Goal: Ask a question: Seek information or help from site administrators or community

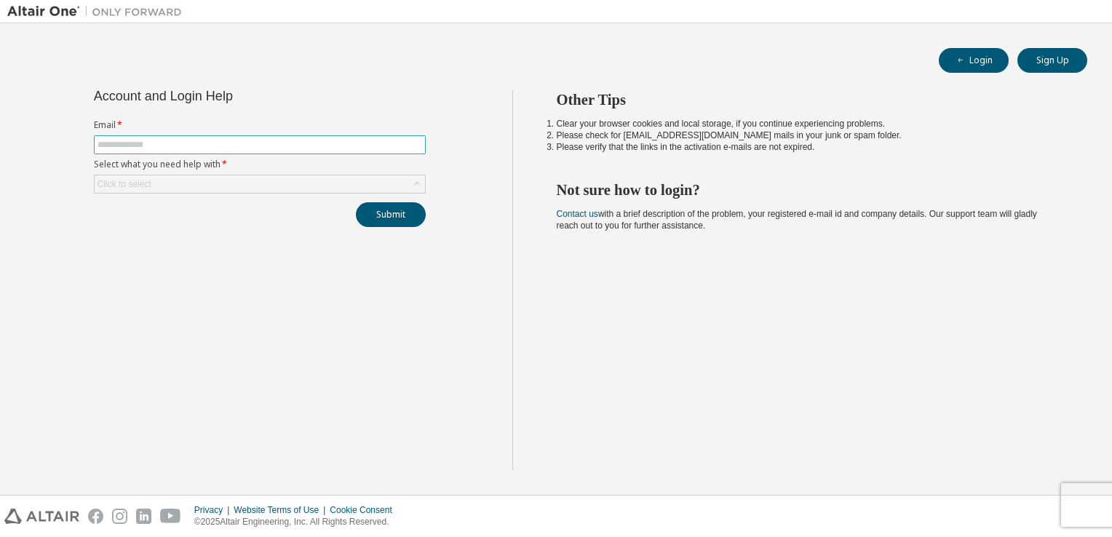
click at [288, 150] on input "text" at bounding box center [260, 145] width 325 height 12
type input "**********"
click at [198, 185] on div "Click to select" at bounding box center [260, 183] width 330 height 17
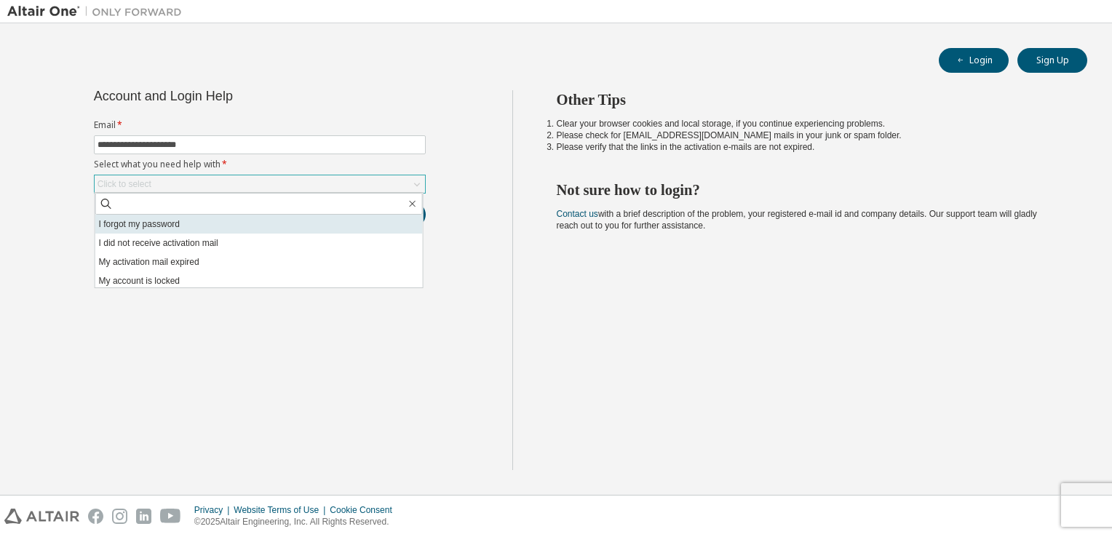
click at [173, 226] on li "I forgot my password" at bounding box center [259, 224] width 328 height 19
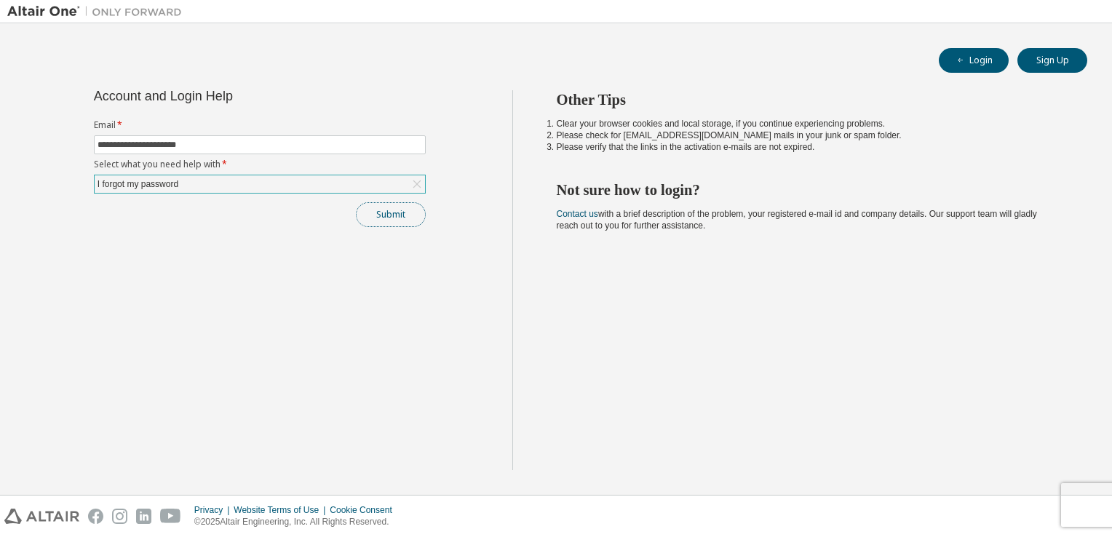
click at [396, 211] on button "Submit" at bounding box center [391, 214] width 70 height 25
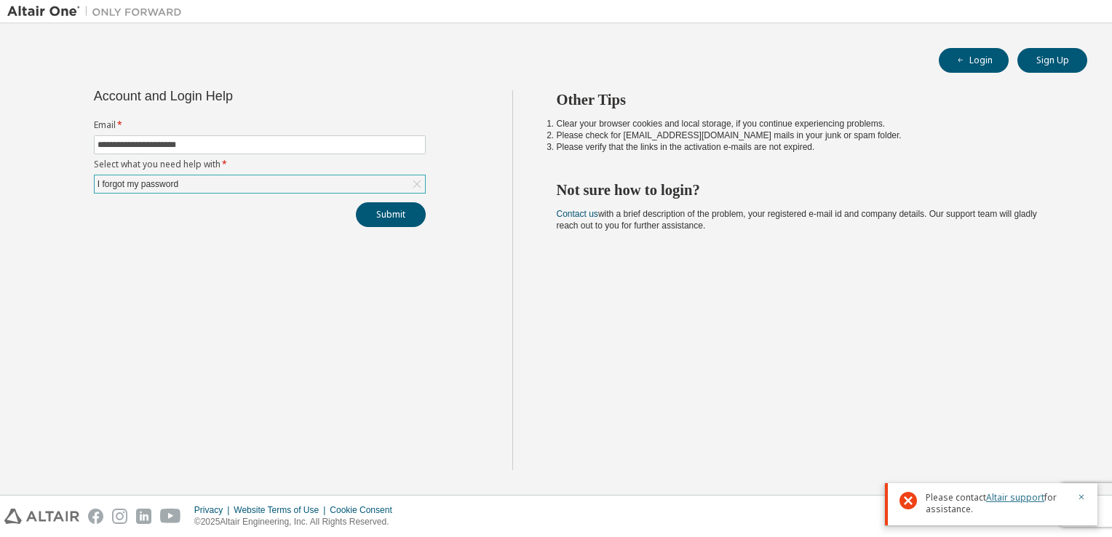
click at [1007, 498] on link "Altair support" at bounding box center [1015, 497] width 58 height 12
click at [1010, 498] on link "Altair support" at bounding box center [1015, 497] width 58 height 12
click at [207, 183] on div "I forgot my password" at bounding box center [260, 183] width 330 height 17
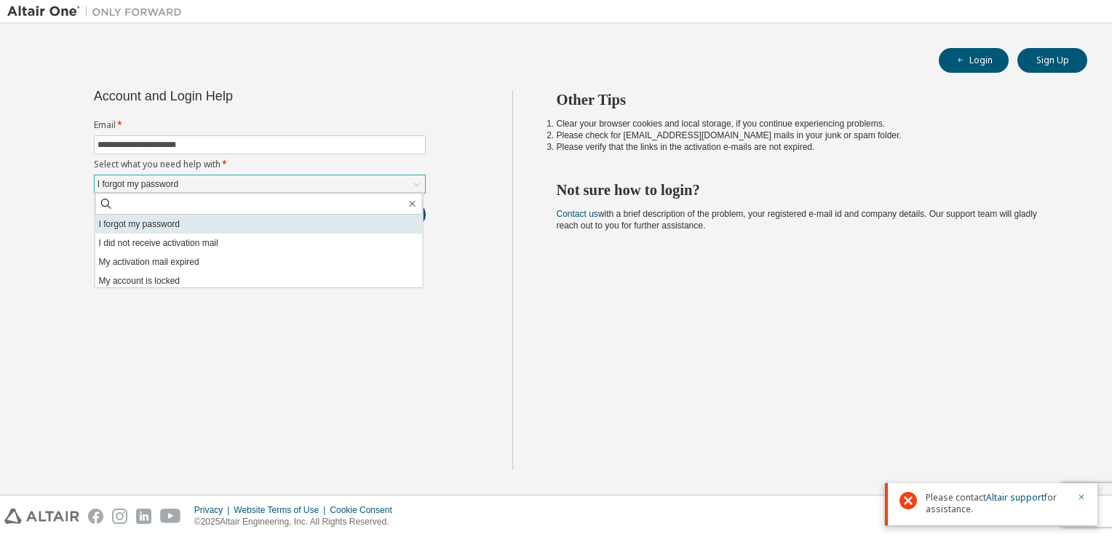
click at [154, 223] on li "I forgot my password" at bounding box center [259, 224] width 328 height 19
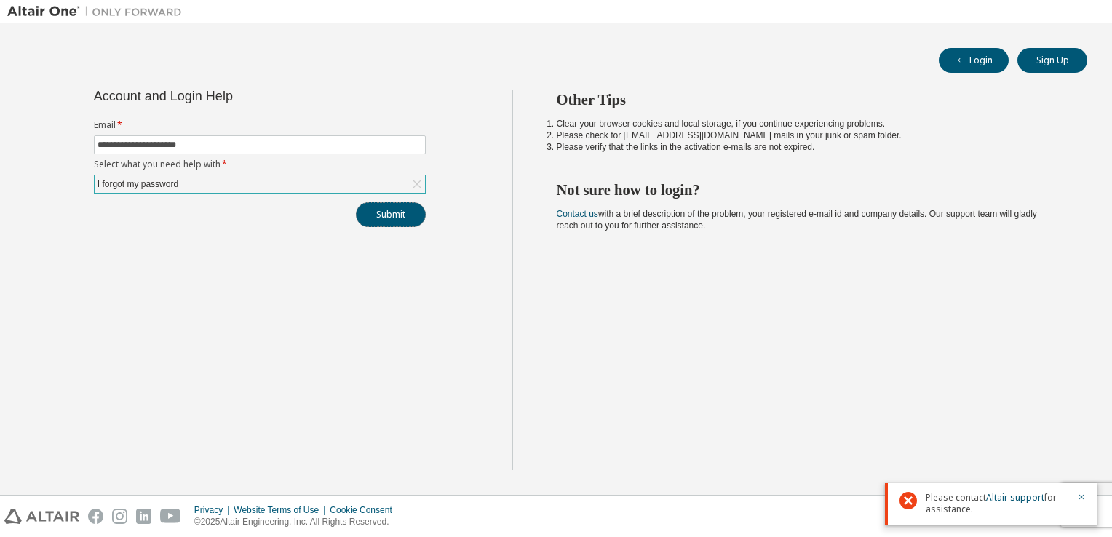
click at [399, 218] on button "Submit" at bounding box center [391, 214] width 70 height 25
drag, startPoint x: 975, startPoint y: 511, endPoint x: 911, endPoint y: 484, distance: 69.5
click at [911, 484] on div "Please contact Altair support for assistance." at bounding box center [991, 504] width 213 height 42
